Goal: Task Accomplishment & Management: Use online tool/utility

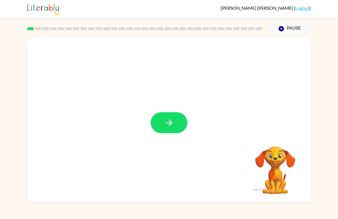
click at [171, 124] on icon "button" at bounding box center [169, 123] width 10 height 10
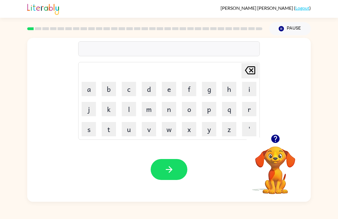
click at [128, 90] on button "c" at bounding box center [129, 89] width 14 height 14
click at [87, 91] on button "a" at bounding box center [89, 89] width 14 height 14
click at [211, 110] on button "p" at bounding box center [209, 109] width 14 height 14
click at [175, 175] on button "button" at bounding box center [169, 169] width 37 height 21
click at [209, 109] on button "p" at bounding box center [209, 109] width 14 height 14
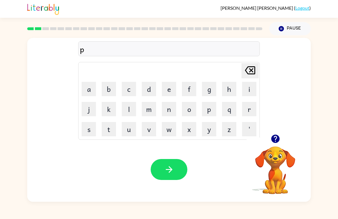
click at [190, 108] on button "o" at bounding box center [189, 109] width 14 height 14
click at [132, 111] on button "l" at bounding box center [129, 109] width 14 height 14
click at [179, 167] on button "button" at bounding box center [169, 169] width 37 height 21
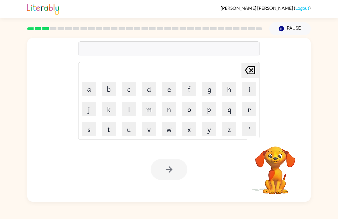
click at [150, 108] on button "m" at bounding box center [149, 109] width 14 height 14
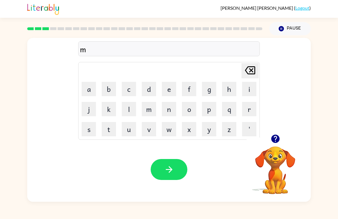
click at [128, 133] on button "u" at bounding box center [129, 129] width 14 height 14
click at [108, 91] on button "b" at bounding box center [109, 89] width 14 height 14
click at [257, 62] on div "mub Delete Delete last character input a b c d e f g h i j k l m n o p q r s t …" at bounding box center [169, 86] width 182 height 107
click at [253, 71] on icon at bounding box center [250, 70] width 10 height 8
click at [151, 88] on button "d" at bounding box center [149, 89] width 14 height 14
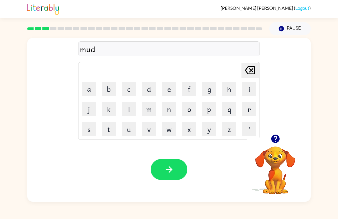
click at [176, 173] on button "button" at bounding box center [169, 169] width 37 height 21
click at [133, 89] on button "c" at bounding box center [129, 89] width 14 height 14
click at [190, 112] on button "o" at bounding box center [189, 109] width 14 height 14
click at [212, 113] on button "p" at bounding box center [209, 109] width 14 height 14
click at [276, 141] on icon "button" at bounding box center [275, 138] width 8 height 8
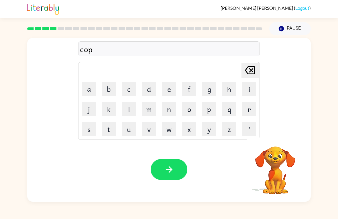
click at [176, 171] on button "button" at bounding box center [169, 169] width 37 height 21
click at [191, 88] on button "f" at bounding box center [189, 89] width 14 height 14
click at [250, 93] on button "i" at bounding box center [249, 89] width 14 height 14
click at [132, 91] on button "c" at bounding box center [129, 89] width 14 height 14
click at [173, 168] on icon "button" at bounding box center [169, 169] width 10 height 10
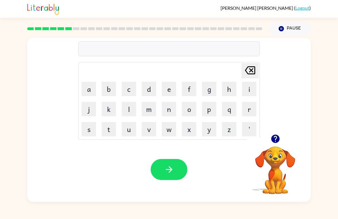
click at [88, 89] on button "a" at bounding box center [89, 89] width 14 height 14
click at [151, 111] on button "m" at bounding box center [149, 109] width 14 height 14
click at [149, 126] on button "v" at bounding box center [149, 129] width 14 height 14
click at [253, 69] on icon "[PERSON_NAME] last character input" at bounding box center [250, 70] width 14 height 14
click at [181, 183] on div "Your browser must support playing .mp4 files to use Literably. Please try using…" at bounding box center [169, 169] width 284 height 64
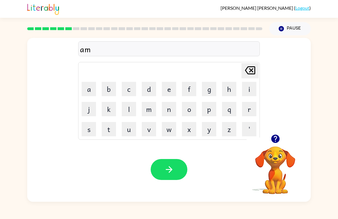
click at [178, 171] on button "button" at bounding box center [169, 169] width 37 height 21
click at [178, 171] on div at bounding box center [169, 169] width 37 height 21
click at [178, 168] on div at bounding box center [169, 169] width 37 height 21
click at [176, 172] on div at bounding box center [169, 169] width 37 height 21
click at [175, 172] on div at bounding box center [169, 169] width 37 height 21
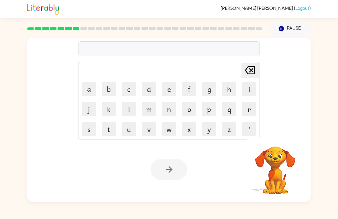
click at [175, 179] on div at bounding box center [169, 169] width 37 height 21
click at [165, 180] on div at bounding box center [169, 169] width 37 height 21
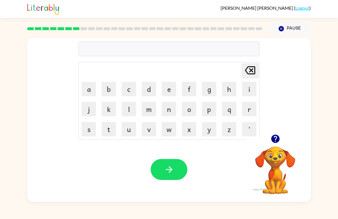
click at [87, 132] on button "s" at bounding box center [89, 129] width 14 height 14
click at [277, 138] on icon "button" at bounding box center [275, 138] width 8 height 8
click at [253, 86] on button "i" at bounding box center [249, 89] width 14 height 14
click at [106, 91] on button "b" at bounding box center [109, 89] width 14 height 14
click at [191, 110] on button "o" at bounding box center [189, 109] width 14 height 14
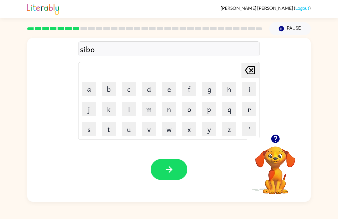
click at [130, 110] on button "l" at bounding box center [129, 109] width 14 height 14
click at [171, 167] on icon "button" at bounding box center [169, 169] width 10 height 10
click at [188, 108] on button "o" at bounding box center [189, 109] width 14 height 14
click at [249, 85] on button "i" at bounding box center [249, 89] width 14 height 14
click at [100, 143] on div "Your browser must support playing .mp4 files to use Literably. Please try using…" at bounding box center [169, 169] width 284 height 64
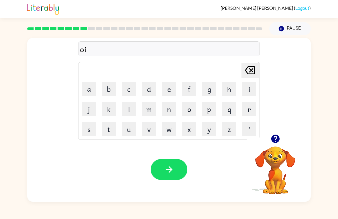
click at [110, 129] on button "t" at bounding box center [109, 129] width 14 height 14
click at [138, 144] on div "Your browser must support playing .mp4 files to use Literably. Please try using…" at bounding box center [169, 169] width 284 height 64
click at [231, 89] on button "h" at bounding box center [229, 89] width 14 height 14
click at [168, 91] on button "e" at bounding box center [169, 89] width 14 height 14
click at [167, 179] on button "button" at bounding box center [169, 169] width 37 height 21
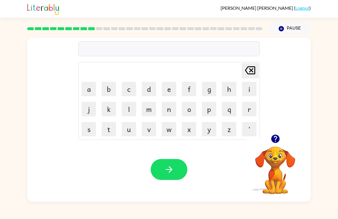
click at [130, 90] on button "c" at bounding box center [129, 89] width 14 height 14
click at [188, 109] on button "o" at bounding box center [189, 109] width 14 height 14
click at [129, 134] on button "u" at bounding box center [129, 129] width 14 height 14
click at [167, 159] on button "button" at bounding box center [169, 169] width 37 height 21
click at [168, 171] on icon "button" at bounding box center [169, 169] width 10 height 10
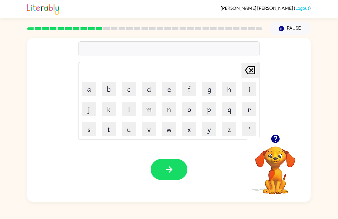
click at [128, 134] on button "u" at bounding box center [129, 129] width 14 height 14
click at [252, 70] on icon at bounding box center [250, 70] width 10 height 8
click at [109, 135] on button "t" at bounding box center [109, 129] width 14 height 14
click at [235, 83] on button "h" at bounding box center [229, 89] width 14 height 14
click at [169, 90] on button "e" at bounding box center [169, 89] width 14 height 14
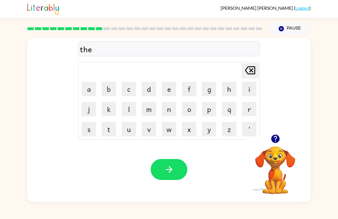
click at [136, 129] on button "u" at bounding box center [129, 129] width 14 height 14
click at [188, 107] on button "o" at bounding box center [189, 109] width 14 height 14
click at [173, 163] on button "button" at bounding box center [169, 169] width 37 height 21
click at [89, 130] on button "s" at bounding box center [89, 129] width 14 height 14
click at [189, 111] on button "o" at bounding box center [189, 109] width 14 height 14
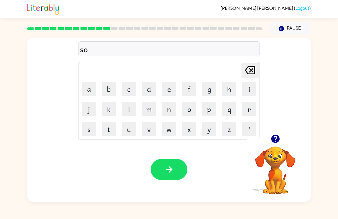
click at [125, 90] on button "c" at bounding box center [129, 89] width 14 height 14
click at [173, 169] on icon "button" at bounding box center [169, 169] width 10 height 10
click at [89, 135] on button "s" at bounding box center [89, 129] width 14 height 14
click at [88, 91] on button "a" at bounding box center [89, 89] width 14 height 14
click at [124, 90] on button "c" at bounding box center [129, 89] width 14 height 14
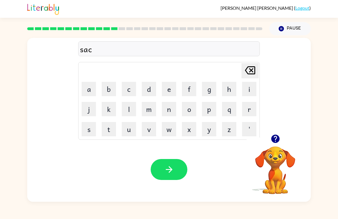
click at [251, 71] on icon at bounding box center [250, 70] width 10 height 8
click at [129, 90] on button "c" at bounding box center [129, 89] width 14 height 14
click at [172, 168] on icon "button" at bounding box center [169, 169] width 10 height 10
click at [232, 90] on button "h" at bounding box center [229, 89] width 14 height 14
click at [112, 86] on button "b" at bounding box center [109, 89] width 14 height 14
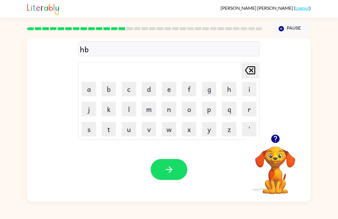
click at [130, 109] on button "l" at bounding box center [129, 109] width 14 height 14
click at [129, 134] on button "u" at bounding box center [129, 129] width 14 height 14
click at [89, 126] on button "s" at bounding box center [89, 129] width 14 height 14
click at [174, 172] on button "button" at bounding box center [169, 169] width 37 height 21
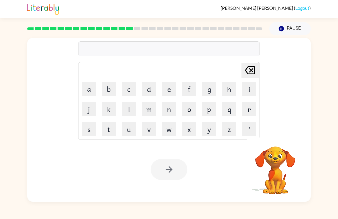
click at [89, 130] on button "s" at bounding box center [89, 129] width 14 height 14
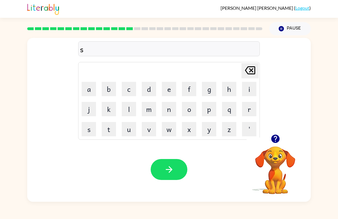
click at [191, 111] on button "o" at bounding box center [189, 109] width 14 height 14
click at [149, 90] on button "d" at bounding box center [149, 89] width 14 height 14
click at [165, 91] on button "e" at bounding box center [169, 89] width 14 height 14
click at [153, 87] on button "d" at bounding box center [149, 89] width 14 height 14
click at [175, 172] on button "button" at bounding box center [169, 169] width 37 height 21
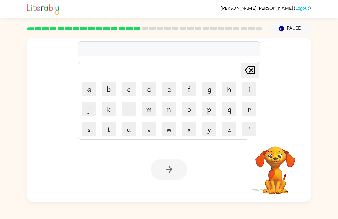
click at [90, 130] on button "s" at bounding box center [89, 129] width 14 height 14
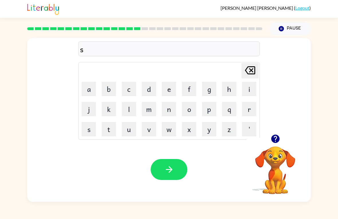
click at [193, 113] on button "o" at bounding box center [189, 109] width 14 height 14
click at [249, 110] on button "r" at bounding box center [249, 109] width 14 height 14
click at [172, 170] on icon "button" at bounding box center [169, 169] width 10 height 10
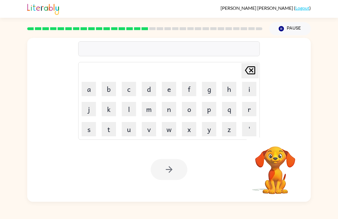
click at [132, 109] on button "l" at bounding box center [129, 109] width 14 height 14
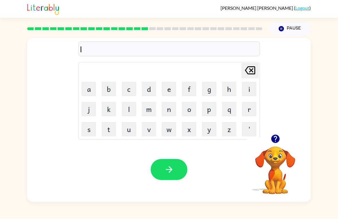
click at [128, 129] on button "u" at bounding box center [129, 129] width 14 height 14
click at [111, 132] on button "t" at bounding box center [109, 129] width 14 height 14
click at [167, 176] on button "button" at bounding box center [169, 169] width 37 height 21
click at [191, 108] on button "o" at bounding box center [189, 109] width 14 height 14
click at [189, 91] on button "f" at bounding box center [189, 89] width 14 height 14
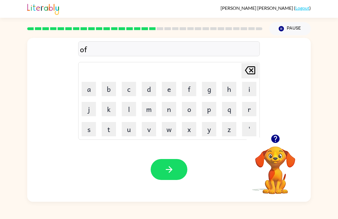
click at [253, 73] on icon "[PERSON_NAME] last character input" at bounding box center [250, 70] width 14 height 14
click at [251, 70] on icon at bounding box center [250, 70] width 10 height 8
click at [254, 71] on icon "[PERSON_NAME] last character input" at bounding box center [250, 70] width 14 height 14
click at [85, 136] on button "s" at bounding box center [89, 129] width 14 height 14
click at [189, 110] on button "o" at bounding box center [189, 109] width 14 height 14
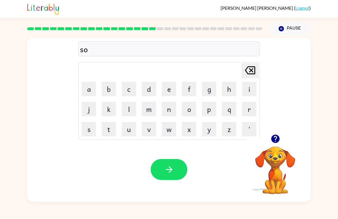
click at [191, 89] on button "f" at bounding box center [189, 89] width 14 height 14
click at [169, 169] on icon "button" at bounding box center [169, 169] width 10 height 10
click at [87, 133] on button "s" at bounding box center [89, 129] width 14 height 14
click at [230, 91] on button "h" at bounding box center [229, 89] width 14 height 14
click at [279, 139] on icon "button" at bounding box center [275, 138] width 8 height 8
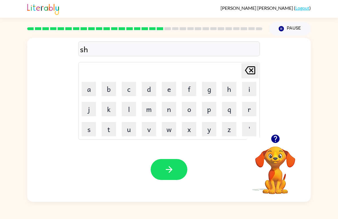
click at [253, 113] on button "r" at bounding box center [249, 109] width 14 height 14
click at [112, 131] on button "t" at bounding box center [109, 129] width 14 height 14
click at [167, 165] on icon "button" at bounding box center [169, 169] width 10 height 10
click at [92, 110] on button "j" at bounding box center [89, 109] width 14 height 14
click at [189, 108] on button "o" at bounding box center [189, 109] width 14 height 14
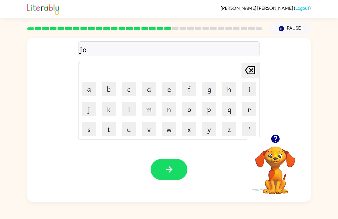
click at [111, 89] on button "b" at bounding box center [109, 89] width 14 height 14
click at [167, 170] on icon "button" at bounding box center [169, 169] width 7 height 7
click at [112, 90] on button "b" at bounding box center [109, 89] width 14 height 14
click at [190, 112] on button "o" at bounding box center [189, 109] width 14 height 14
click at [193, 133] on button "x" at bounding box center [189, 129] width 14 height 14
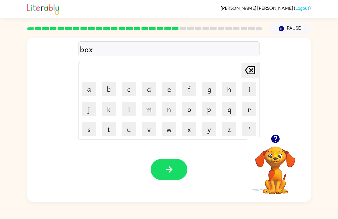
click at [189, 110] on button "o" at bounding box center [189, 109] width 14 height 14
click at [230, 134] on button "z" at bounding box center [229, 129] width 14 height 14
click at [108, 93] on button "b" at bounding box center [109, 89] width 14 height 14
click at [189, 109] on button "o" at bounding box center [189, 109] width 14 height 14
click at [189, 133] on button "x" at bounding box center [189, 129] width 14 height 14
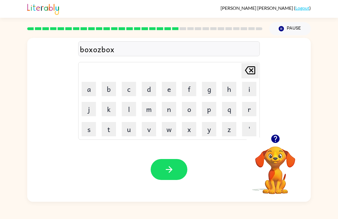
click at [170, 169] on icon "button" at bounding box center [169, 169] width 10 height 10
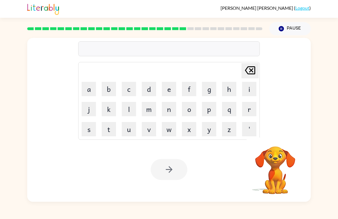
click at [169, 174] on div at bounding box center [169, 169] width 37 height 21
click at [168, 174] on div at bounding box center [169, 169] width 37 height 21
click at [175, 174] on div at bounding box center [169, 169] width 37 height 21
click at [177, 171] on div at bounding box center [169, 169] width 37 height 21
click at [173, 171] on div at bounding box center [169, 169] width 37 height 21
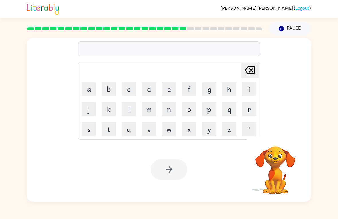
click at [173, 171] on div at bounding box center [169, 169] width 37 height 21
click at [162, 184] on div "Your browser must support playing .mp4 files to use Literably. Please try using…" at bounding box center [169, 169] width 284 height 64
click at [176, 156] on div "Your browser must support playing .mp4 files to use Literably. Please try using…" at bounding box center [169, 169] width 284 height 64
click at [163, 173] on div at bounding box center [169, 169] width 37 height 21
click at [167, 182] on div "Your browser must support playing .mp4 files to use Literably. Please try using…" at bounding box center [169, 169] width 284 height 64
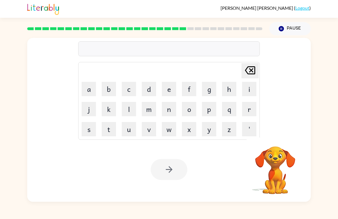
click at [166, 182] on div "Your browser must support playing .mp4 files to use Literably. Please try using…" at bounding box center [169, 169] width 284 height 64
click at [170, 180] on div at bounding box center [169, 169] width 37 height 21
click at [179, 172] on div at bounding box center [169, 169] width 37 height 21
click at [193, 168] on div "Your browser must support playing .mp4 files to use Literably. Please try using…" at bounding box center [169, 169] width 284 height 64
click at [295, 28] on button "Pause Pause" at bounding box center [290, 28] width 42 height 13
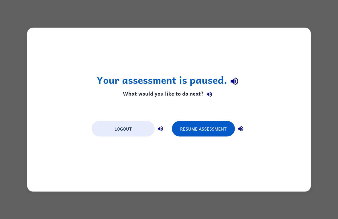
click at [217, 131] on button "Resume Assessment" at bounding box center [203, 128] width 63 height 15
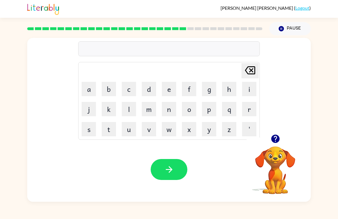
click at [151, 90] on button "d" at bounding box center [149, 89] width 14 height 14
click at [87, 88] on button "a" at bounding box center [89, 89] width 14 height 14
click at [167, 114] on button "n" at bounding box center [169, 109] width 14 height 14
click at [250, 70] on icon "[PERSON_NAME] last character input" at bounding box center [250, 70] width 14 height 14
click at [151, 133] on button "v" at bounding box center [149, 129] width 14 height 14
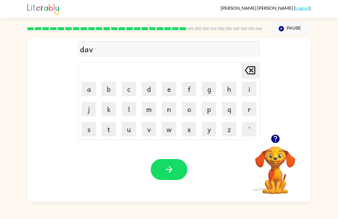
click at [171, 177] on button "button" at bounding box center [169, 169] width 37 height 21
click at [252, 113] on button "r" at bounding box center [249, 109] width 14 height 14
click at [192, 114] on button "o" at bounding box center [189, 109] width 14 height 14
click at [150, 88] on button "d" at bounding box center [149, 89] width 14 height 14
click at [251, 112] on button "r" at bounding box center [249, 109] width 14 height 14
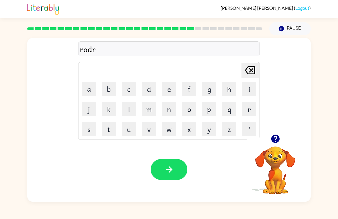
click at [90, 94] on button "a" at bounding box center [89, 89] width 14 height 14
click at [131, 133] on button "u" at bounding box center [129, 129] width 14 height 14
click at [177, 163] on button "button" at bounding box center [169, 169] width 37 height 21
click at [229, 94] on button "h" at bounding box center [229, 89] width 14 height 14
click at [172, 91] on button "e" at bounding box center [169, 89] width 14 height 14
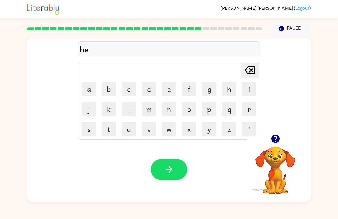
click at [130, 130] on button "u" at bounding box center [129, 129] width 14 height 14
click at [150, 131] on button "v" at bounding box center [149, 129] width 14 height 14
click at [250, 110] on button "r" at bounding box center [249, 109] width 14 height 14
click at [172, 169] on icon "button" at bounding box center [169, 169] width 10 height 10
click at [232, 92] on button "h" at bounding box center [229, 89] width 14 height 14
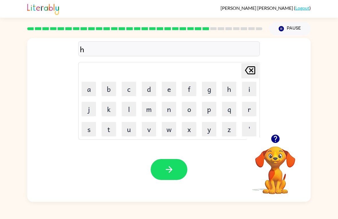
click at [90, 89] on button "a" at bounding box center [89, 89] width 14 height 14
click at [128, 90] on button "c" at bounding box center [129, 89] width 14 height 14
click at [177, 170] on button "button" at bounding box center [169, 169] width 37 height 21
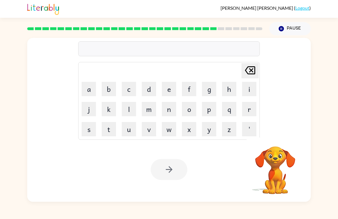
click at [95, 130] on button "s" at bounding box center [89, 129] width 14 height 14
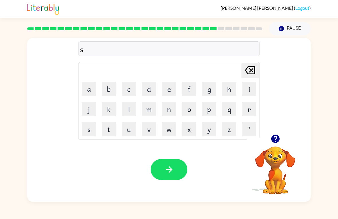
click at [130, 132] on button "u" at bounding box center [129, 129] width 14 height 14
click at [189, 110] on button "o" at bounding box center [189, 109] width 14 height 14
click at [128, 110] on button "l" at bounding box center [129, 109] width 14 height 14
click at [129, 134] on button "u" at bounding box center [129, 129] width 14 height 14
click at [107, 129] on button "t" at bounding box center [109, 129] width 14 height 14
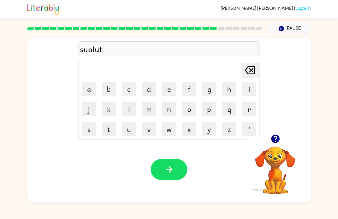
click at [175, 172] on button "button" at bounding box center [169, 169] width 37 height 21
click at [250, 109] on button "r" at bounding box center [249, 109] width 14 height 14
click at [91, 89] on button "a" at bounding box center [89, 89] width 14 height 14
click at [129, 91] on button "c" at bounding box center [129, 89] width 14 height 14
click at [179, 170] on button "button" at bounding box center [169, 169] width 37 height 21
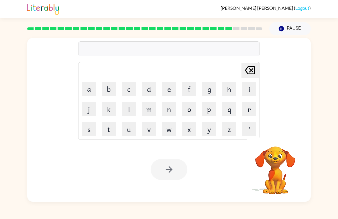
click at [109, 91] on button "b" at bounding box center [109, 89] width 14 height 14
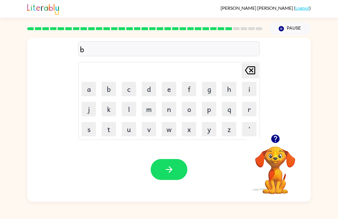
click at [172, 91] on button "e" at bounding box center [169, 89] width 14 height 14
click at [149, 96] on button "d" at bounding box center [149, 89] width 14 height 14
click at [173, 171] on icon "button" at bounding box center [169, 169] width 10 height 10
click at [232, 90] on button "h" at bounding box center [229, 89] width 14 height 14
click at [248, 73] on icon "[PERSON_NAME] last character input" at bounding box center [250, 70] width 14 height 14
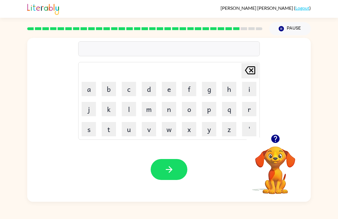
click at [277, 138] on icon "button" at bounding box center [276, 139] width 10 height 10
click at [106, 134] on button "t" at bounding box center [109, 129] width 14 height 14
click at [234, 95] on button "h" at bounding box center [229, 89] width 14 height 14
click at [172, 92] on button "e" at bounding box center [169, 89] width 14 height 14
click at [174, 166] on icon "button" at bounding box center [169, 169] width 10 height 10
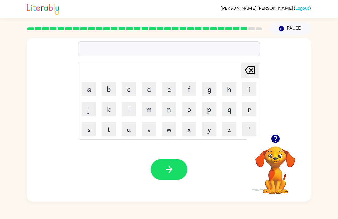
click at [129, 133] on button "u" at bounding box center [129, 129] width 14 height 14
click at [130, 93] on button "c" at bounding box center [129, 89] width 14 height 14
click at [252, 72] on icon "[PERSON_NAME] last character input" at bounding box center [250, 70] width 14 height 14
click at [129, 133] on button "u" at bounding box center [129, 129] width 14 height 14
click at [257, 66] on button "[PERSON_NAME] last character input" at bounding box center [250, 70] width 17 height 15
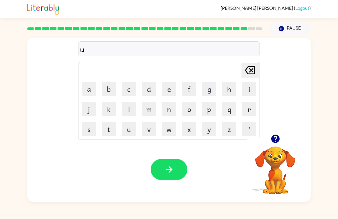
click at [257, 65] on button "[PERSON_NAME] last character input" at bounding box center [250, 70] width 17 height 15
click at [92, 130] on button "s" at bounding box center [89, 129] width 14 height 14
click at [128, 134] on button "u" at bounding box center [129, 129] width 14 height 14
click at [130, 92] on button "c" at bounding box center [129, 89] width 14 height 14
click at [178, 168] on button "button" at bounding box center [169, 169] width 37 height 21
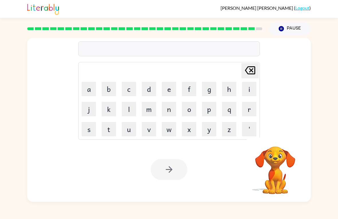
click at [88, 134] on button "s" at bounding box center [89, 129] width 14 height 14
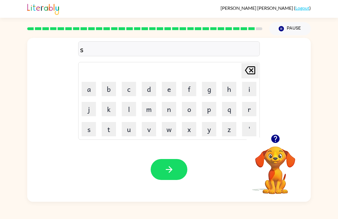
click at [251, 69] on icon "[PERSON_NAME] last character input" at bounding box center [250, 70] width 14 height 14
click at [250, 115] on button "r" at bounding box center [249, 109] width 14 height 14
click at [190, 112] on button "o" at bounding box center [189, 109] width 14 height 14
click at [126, 107] on button "l" at bounding box center [129, 109] width 14 height 14
click at [175, 175] on button "button" at bounding box center [169, 169] width 37 height 21
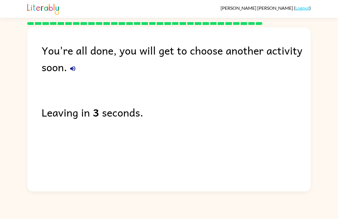
click at [72, 67] on icon "button" at bounding box center [72, 68] width 7 height 7
